Goal: Task Accomplishment & Management: Complete application form

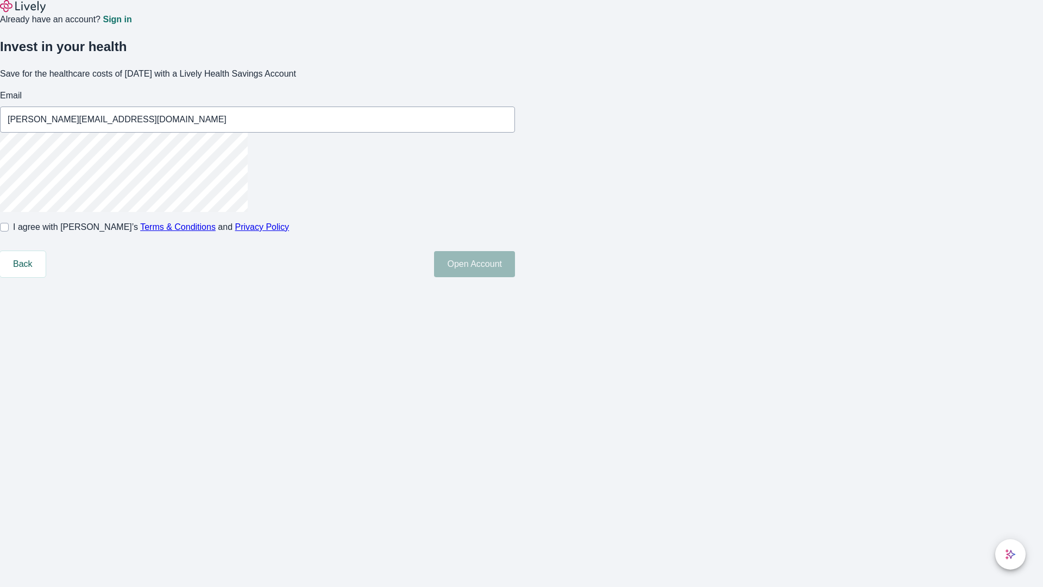
click at [9, 231] on input "I agree with Lively’s Terms & Conditions and Privacy Policy" at bounding box center [4, 227] width 9 height 9
checkbox input "true"
click at [515, 277] on button "Open Account" at bounding box center [474, 264] width 81 height 26
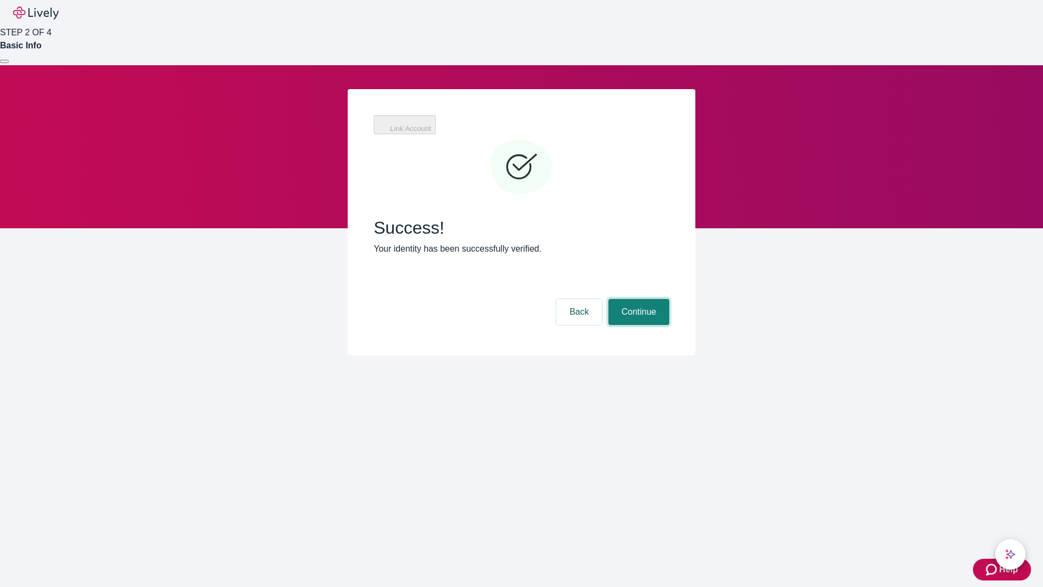
click at [637, 299] on button "Continue" at bounding box center [639, 312] width 61 height 26
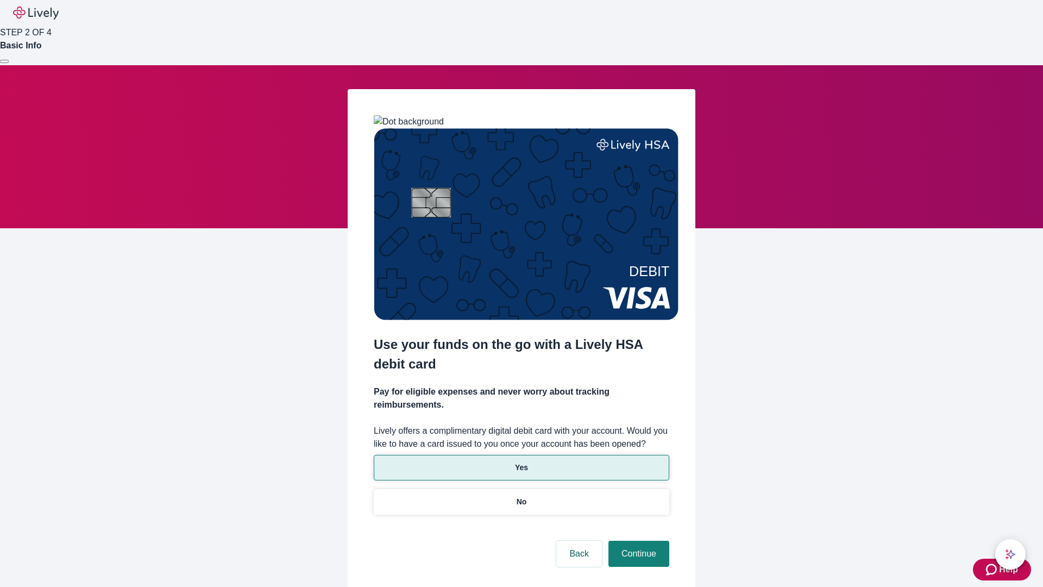
click at [521, 462] on p "Yes" at bounding box center [521, 467] width 13 height 11
click at [637, 541] on button "Continue" at bounding box center [639, 554] width 61 height 26
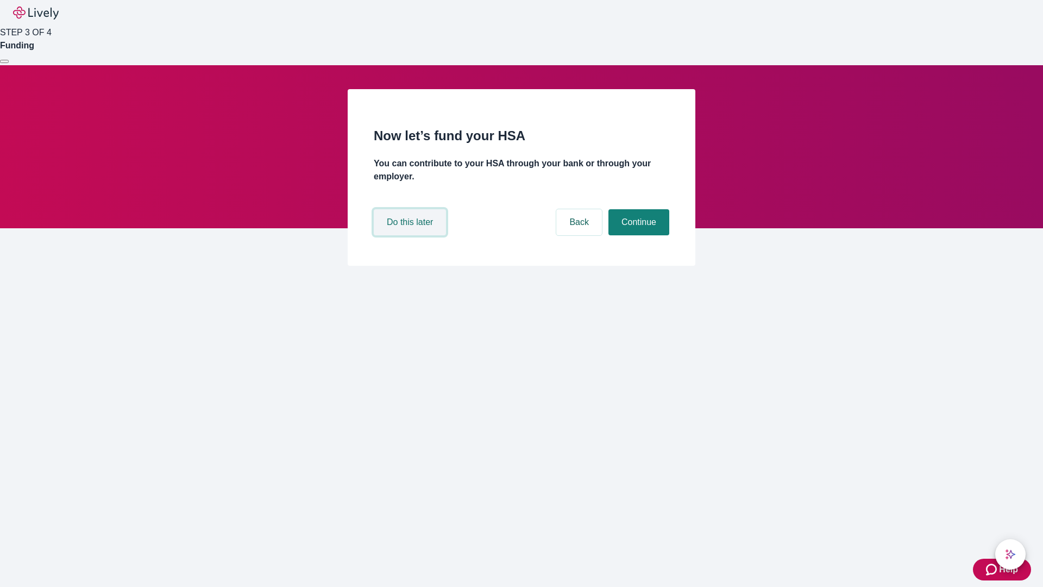
click at [411, 235] on button "Do this later" at bounding box center [410, 222] width 72 height 26
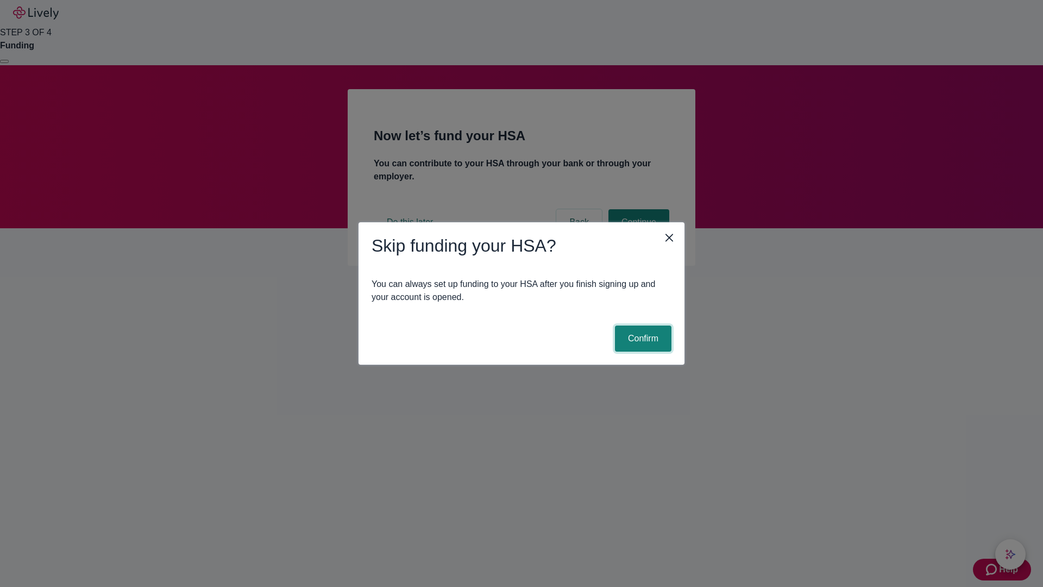
click at [642, 339] on button "Confirm" at bounding box center [643, 339] width 57 height 26
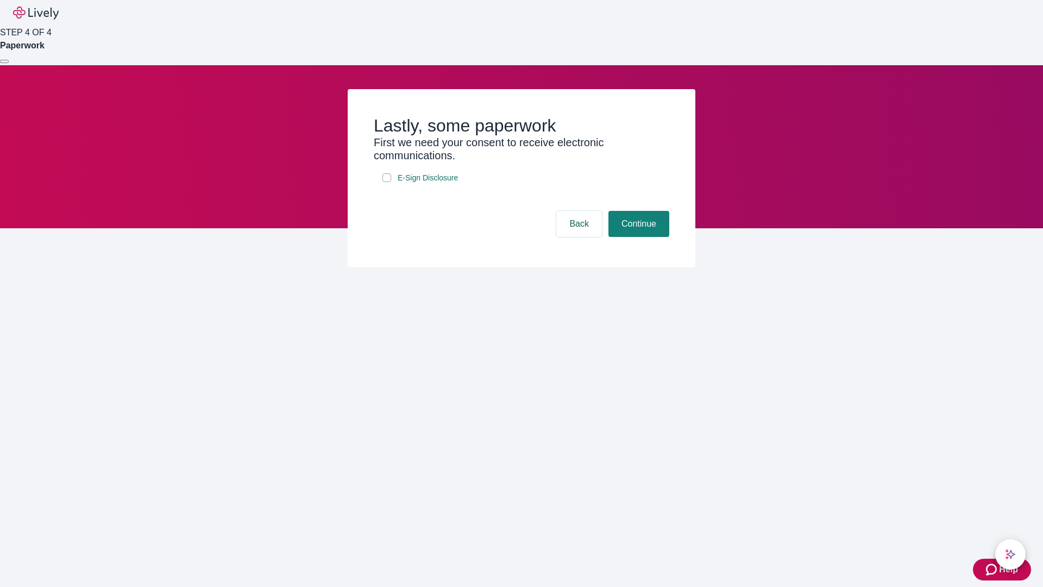
click at [387, 182] on input "E-Sign Disclosure" at bounding box center [387, 177] width 9 height 9
checkbox input "true"
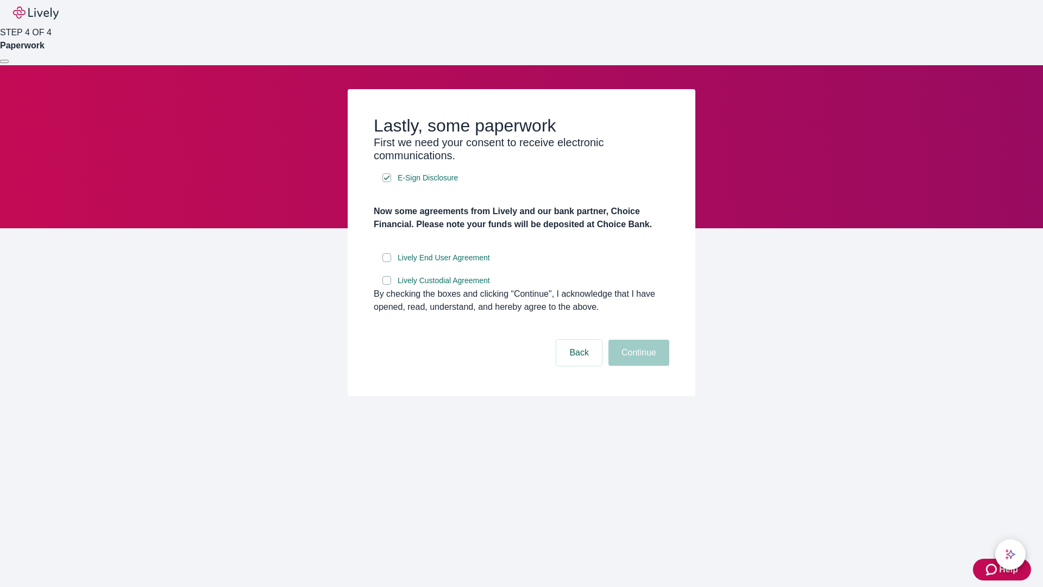
click at [387, 262] on input "Lively End User Agreement" at bounding box center [387, 257] width 9 height 9
checkbox input "true"
click at [387, 285] on input "Lively Custodial Agreement" at bounding box center [387, 280] width 9 height 9
checkbox input "true"
click at [637, 366] on button "Continue" at bounding box center [639, 353] width 61 height 26
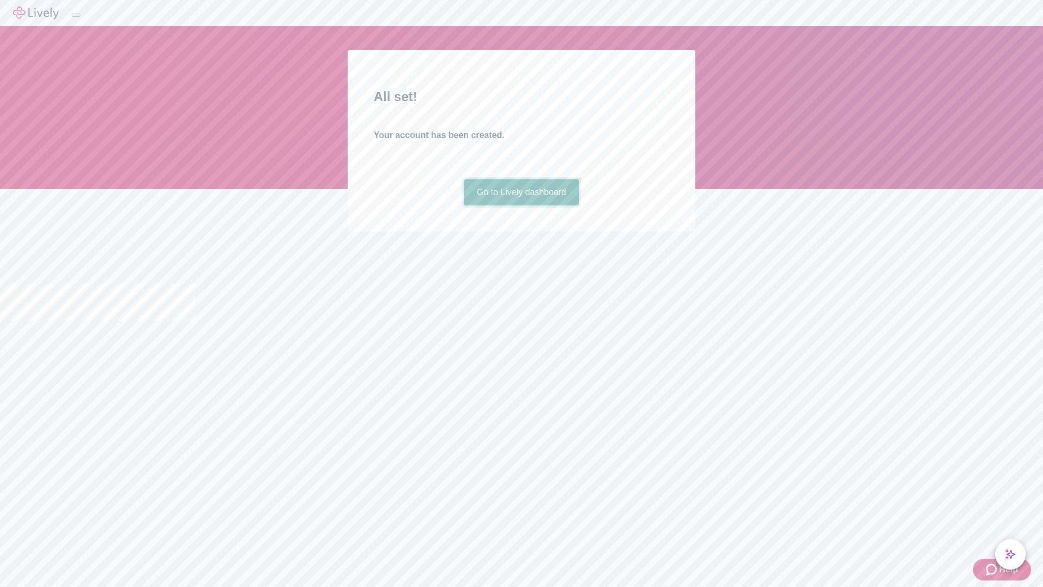
click at [521, 205] on link "Go to Lively dashboard" at bounding box center [522, 192] width 116 height 26
